Goal: Check status: Check status

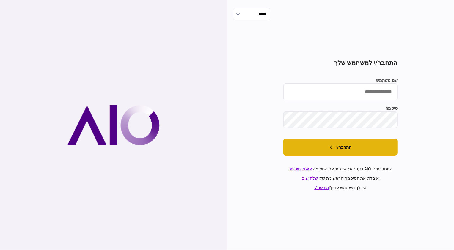
type input "********"
click at [372, 152] on button "התחבר/י" at bounding box center [340, 146] width 114 height 17
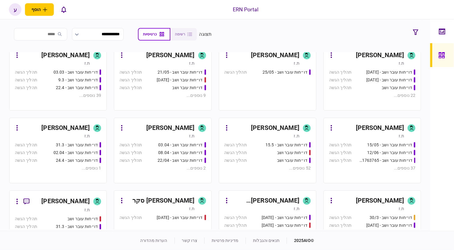
scroll to position [81, 0]
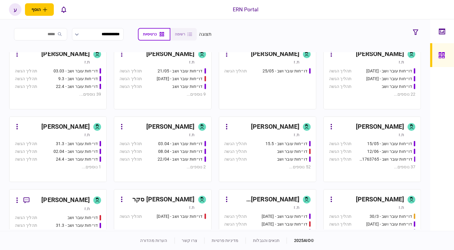
click at [69, 195] on div "[PERSON_NAME]" at bounding box center [65, 200] width 48 height 10
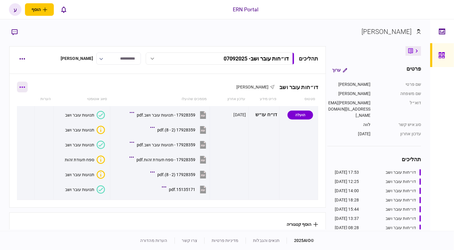
click at [25, 81] on button "button" at bounding box center [22, 86] width 11 height 11
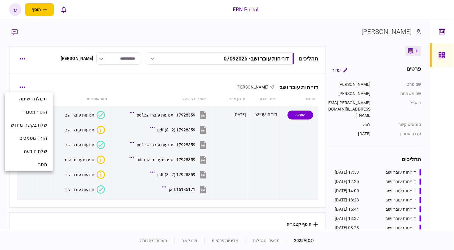
click at [22, 58] on div at bounding box center [227, 125] width 454 height 250
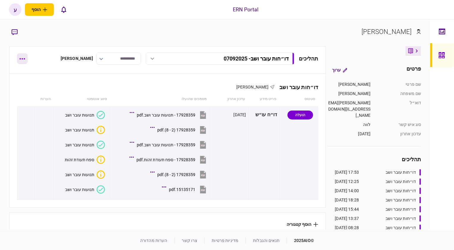
click at [22, 58] on icon "button" at bounding box center [22, 58] width 6 height 1
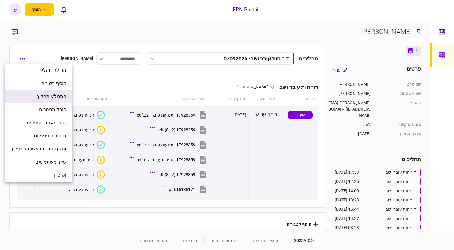
click at [45, 97] on span "התחל/י תהליך" at bounding box center [52, 96] width 30 height 7
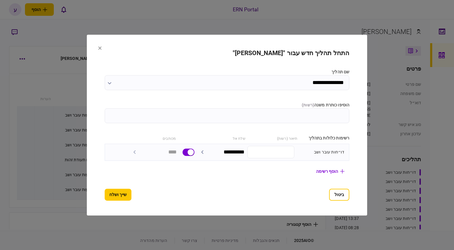
drag, startPoint x: 324, startPoint y: 124, endPoint x: 333, endPoint y: 118, distance: 11.1
click at [332, 118] on section "**********" at bounding box center [227, 124] width 245 height 151
click at [333, 118] on input "הוסיפו כותרת משנה ( רשות )" at bounding box center [227, 115] width 245 height 15
type input "********"
click at [112, 191] on button "שייך ושלח" at bounding box center [118, 194] width 27 height 12
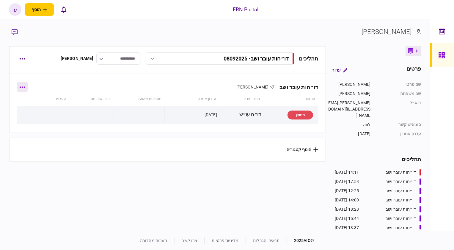
click at [25, 87] on icon "button" at bounding box center [22, 86] width 5 height 1
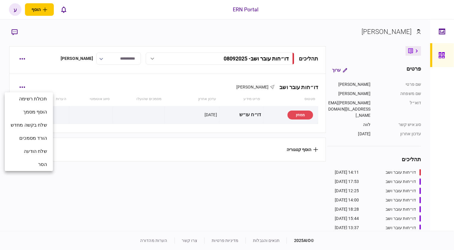
click at [21, 61] on div at bounding box center [227, 125] width 454 height 250
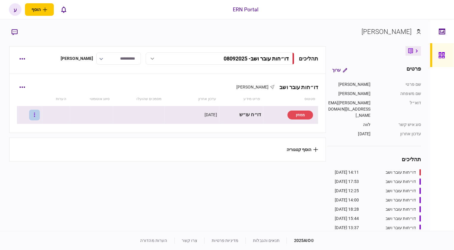
click at [39, 117] on button "button" at bounding box center [34, 114] width 11 height 11
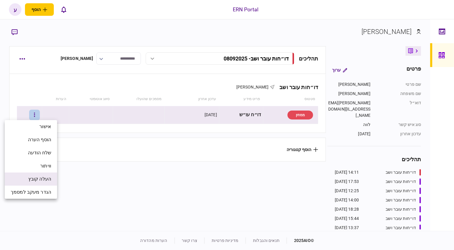
click at [46, 173] on li "העלה קובץ" at bounding box center [31, 178] width 52 height 13
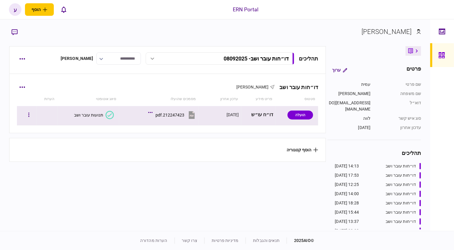
click at [112, 111] on icon at bounding box center [110, 115] width 8 height 8
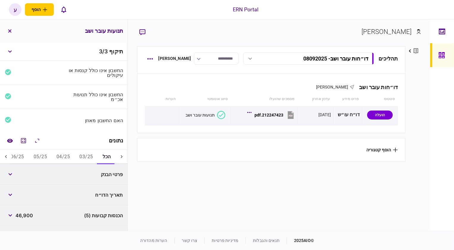
click at [3, 152] on div at bounding box center [6, 157] width 12 height 14
click at [74, 158] on button "06/25" at bounding box center [69, 157] width 23 height 14
click at [9, 172] on button "button" at bounding box center [10, 174] width 11 height 11
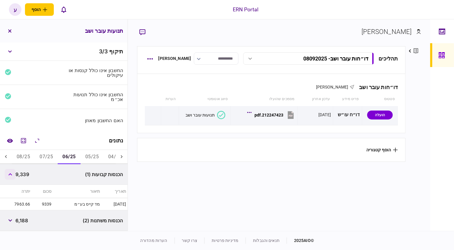
click at [9, 172] on button "button" at bounding box center [10, 174] width 11 height 11
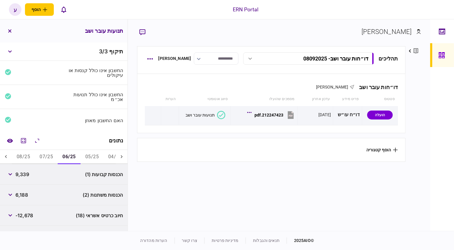
click at [21, 206] on div "חיוב כרטיס אשראי (18) -12,678" at bounding box center [64, 215] width 128 height 21
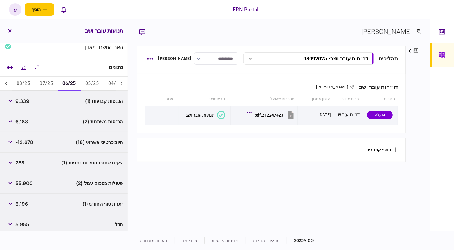
scroll to position [77, 0]
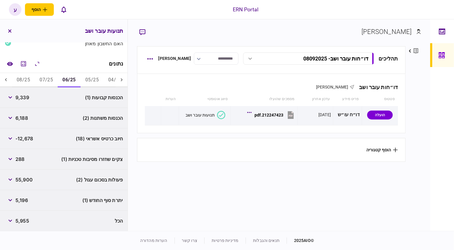
click at [34, 175] on div "פעולות בסכום עגול (2) 55,900" at bounding box center [64, 179] width 128 height 21
click at [43, 79] on button "07/25" at bounding box center [46, 80] width 23 height 14
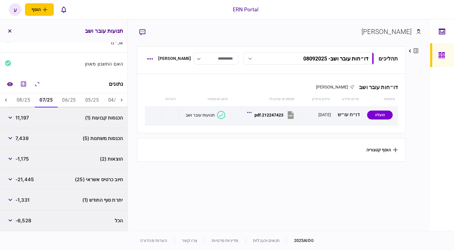
scroll to position [56, 0]
click at [29, 165] on div "הוצאות (2) -1,175" at bounding box center [64, 159] width 128 height 21
click at [11, 158] on icon "button" at bounding box center [10, 159] width 4 height 2
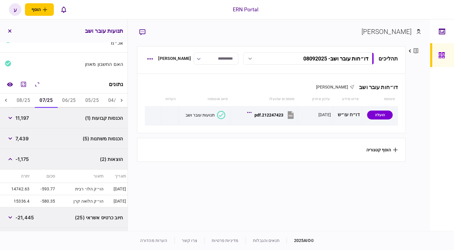
click at [76, 109] on div "הכנסות קבועות (1) 11,197" at bounding box center [64, 118] width 128 height 21
click at [74, 106] on button "06/25" at bounding box center [68, 100] width 23 height 14
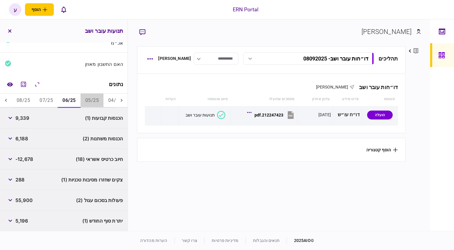
click at [86, 107] on button "05/25" at bounding box center [92, 100] width 23 height 14
click at [72, 106] on button "06/25" at bounding box center [69, 100] width 23 height 14
click at [19, 141] on span "6,188" at bounding box center [21, 138] width 12 height 7
click at [13, 138] on button "button" at bounding box center [10, 138] width 11 height 11
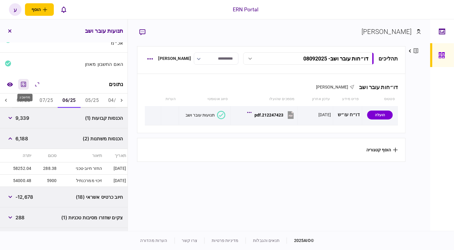
click at [21, 86] on icon "מחשבון" at bounding box center [23, 84] width 7 height 7
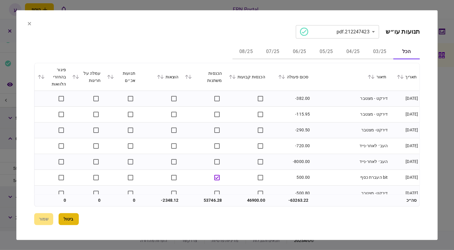
click at [73, 214] on button "ביטול" at bounding box center [69, 219] width 20 height 12
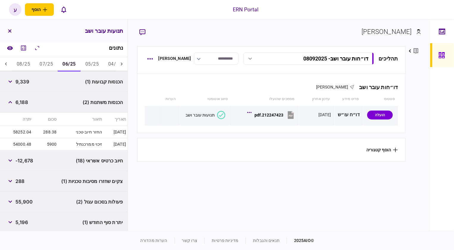
scroll to position [114, 0]
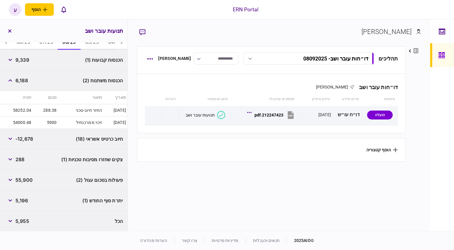
click at [41, 144] on div "חיוב כרטיס אשראי (18) -12,678" at bounding box center [64, 138] width 128 height 21
click at [137, 181] on section "תהליכים דו״חות עובר ושב - 08092025 דו״חות עובר ושב - 08092025 14:13 [DATE] דו״ח…" at bounding box center [271, 137] width 269 height 183
click at [28, 164] on div "צקים שחזרו מסיבות טכניות (1) 288" at bounding box center [64, 159] width 128 height 21
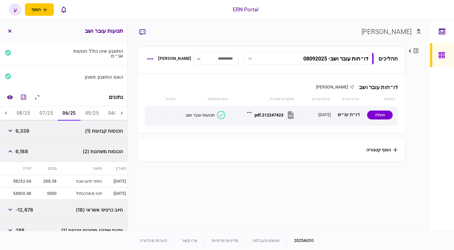
scroll to position [6, 0]
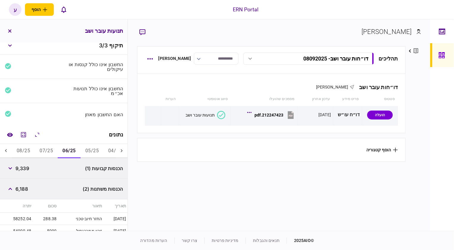
click at [50, 145] on button "07/25" at bounding box center [46, 151] width 23 height 14
click at [70, 153] on button "06/25" at bounding box center [68, 151] width 23 height 14
click at [56, 150] on button "07/25" at bounding box center [46, 151] width 23 height 14
click at [68, 150] on button "06/25" at bounding box center [68, 151] width 23 height 14
click at [56, 150] on button "07/25" at bounding box center [46, 151] width 23 height 14
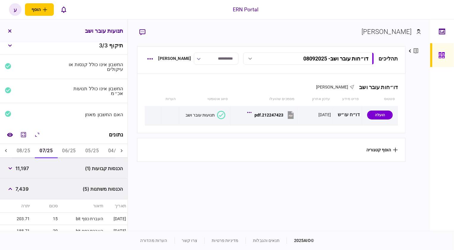
click at [74, 149] on button "06/25" at bounding box center [68, 151] width 23 height 14
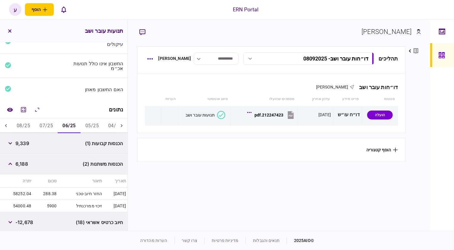
scroll to position [33, 0]
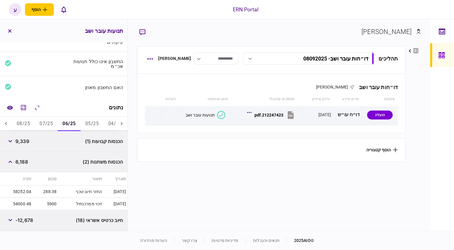
click at [55, 124] on button "07/25" at bounding box center [46, 124] width 23 height 14
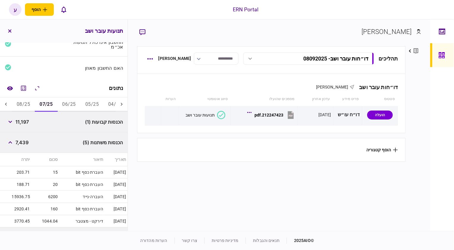
scroll to position [60, 0]
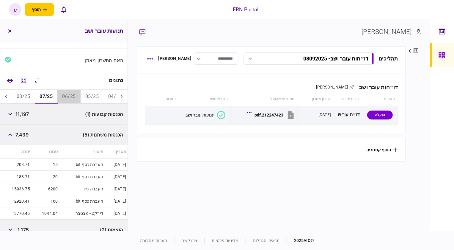
click at [68, 101] on button "06/25" at bounding box center [68, 97] width 23 height 14
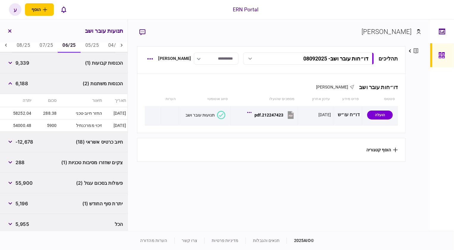
scroll to position [114, 0]
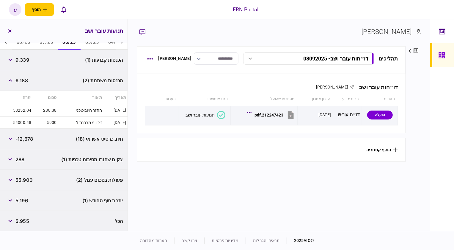
click at [32, 203] on div "יתרת סוף החודש (1) 5,196" at bounding box center [64, 200] width 128 height 21
click at [23, 203] on span "5,196" at bounding box center [21, 200] width 12 height 7
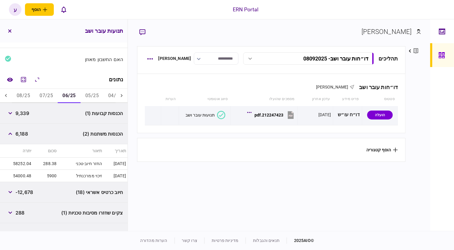
scroll to position [60, 0]
click at [51, 97] on button "07/25" at bounding box center [46, 97] width 23 height 14
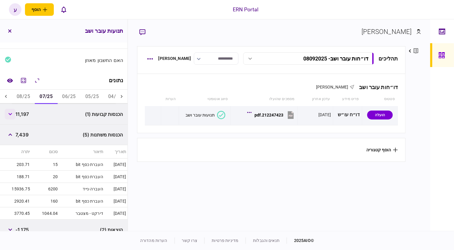
click at [10, 118] on div "הכנסות קבועות (1) 11,197" at bounding box center [64, 114] width 128 height 21
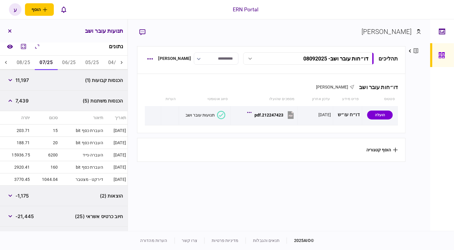
scroll to position [22, 0]
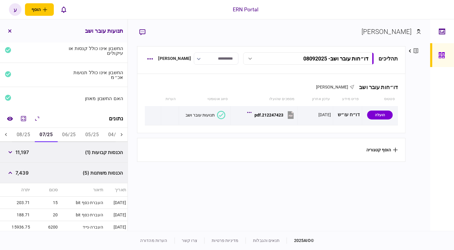
drag, startPoint x: 30, startPoint y: 210, endPoint x: 18, endPoint y: 129, distance: 81.5
click at [18, 129] on button "08/25" at bounding box center [23, 135] width 23 height 14
click at [49, 134] on button "07/25" at bounding box center [45, 135] width 23 height 14
click at [44, 156] on div "הכנסות קבועות (1) 11,197" at bounding box center [64, 152] width 128 height 21
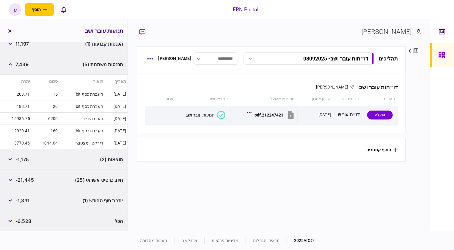
scroll to position [49, 0]
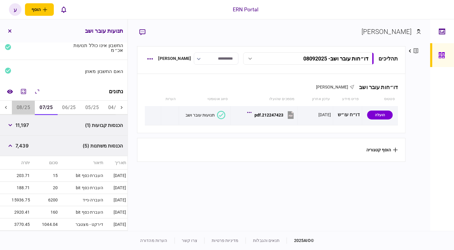
click at [17, 107] on button "08/25" at bounding box center [23, 108] width 23 height 14
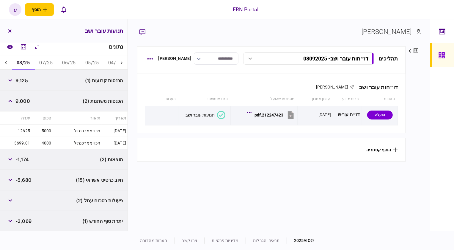
scroll to position [103, 0]
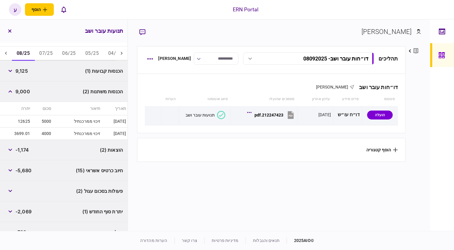
click at [32, 154] on div "הוצאות (2) -1,174" at bounding box center [64, 149] width 128 height 21
click at [40, 179] on div "הכנסות קבועות (1) 9,125 הכנסות משתנות (2) 9,000 תאריך תיאור סכום יתרה [DATE] זי…" at bounding box center [64, 151] width 128 height 181
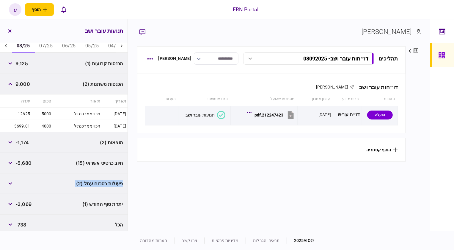
scroll to position [114, 0]
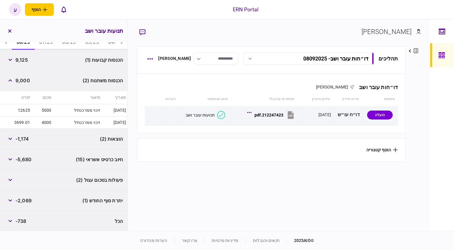
click at [24, 104] on td "12625" at bounding box center [16, 110] width 32 height 12
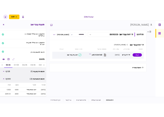
scroll to position [6, 0]
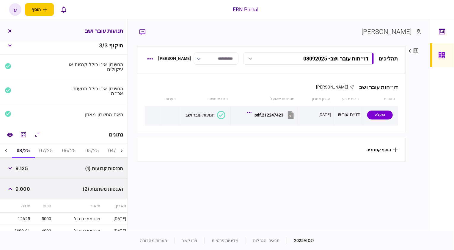
click at [7, 150] on icon at bounding box center [6, 150] width 2 height 3
click at [4, 151] on icon at bounding box center [6, 151] width 6 height 6
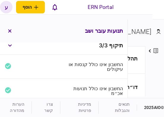
scroll to position [0, -28]
